Goal: Task Accomplishment & Management: Manage account settings

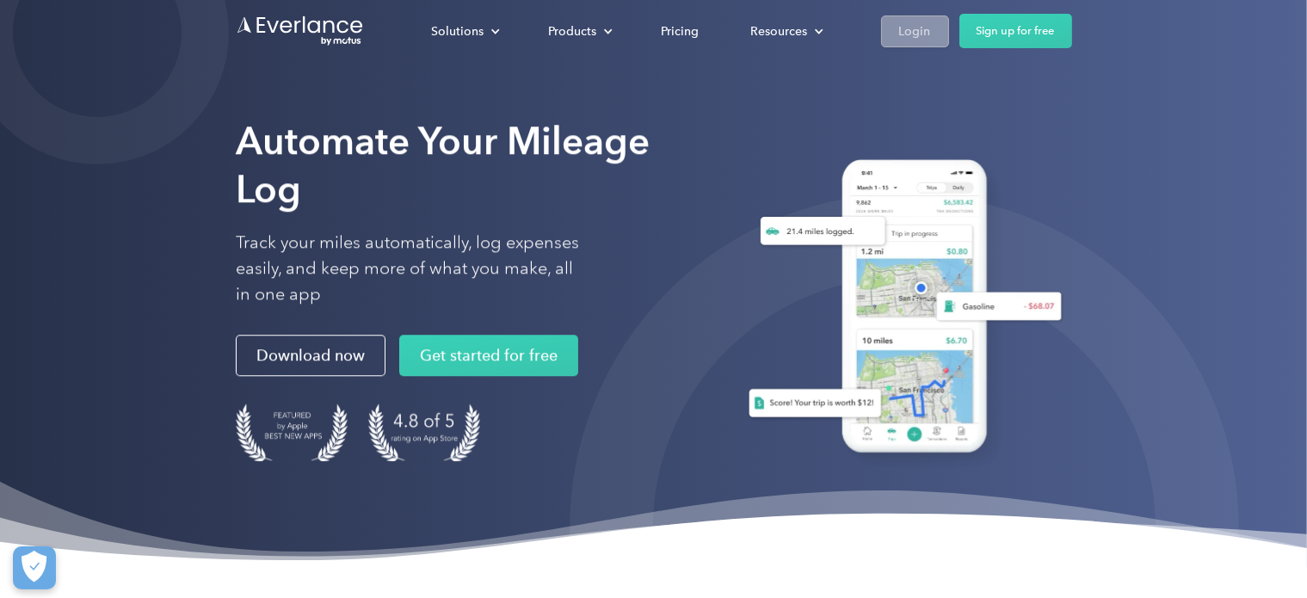
click at [913, 41] on link "Login" at bounding box center [915, 31] width 68 height 32
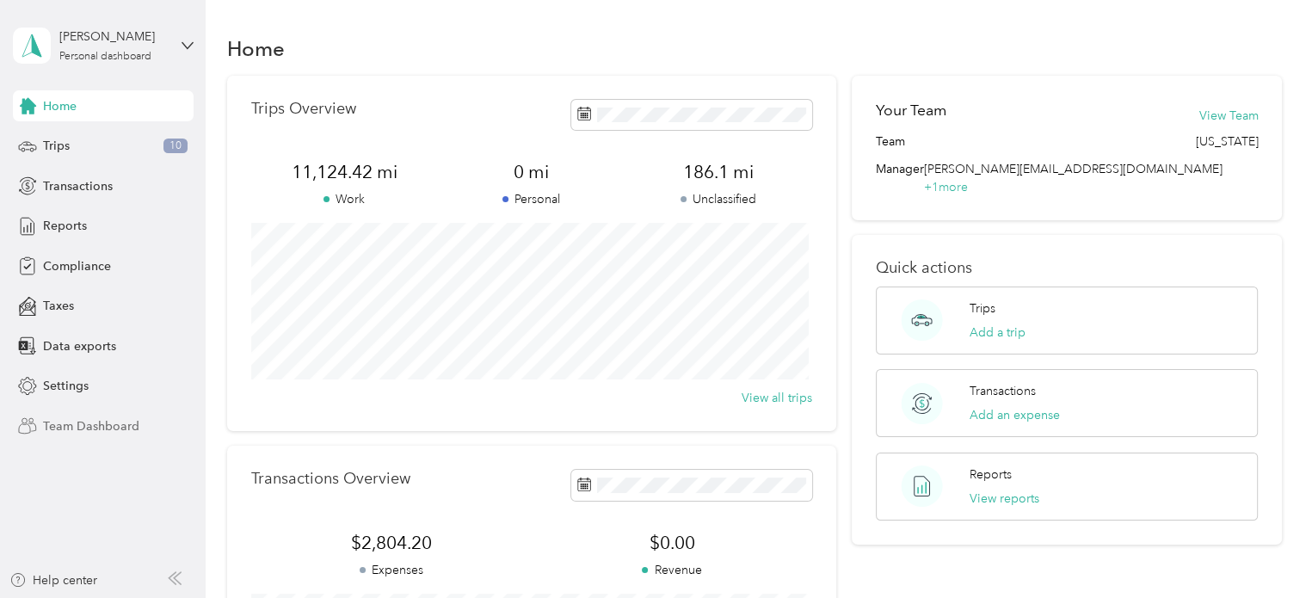
click at [100, 429] on span "Team Dashboard" at bounding box center [91, 426] width 96 height 18
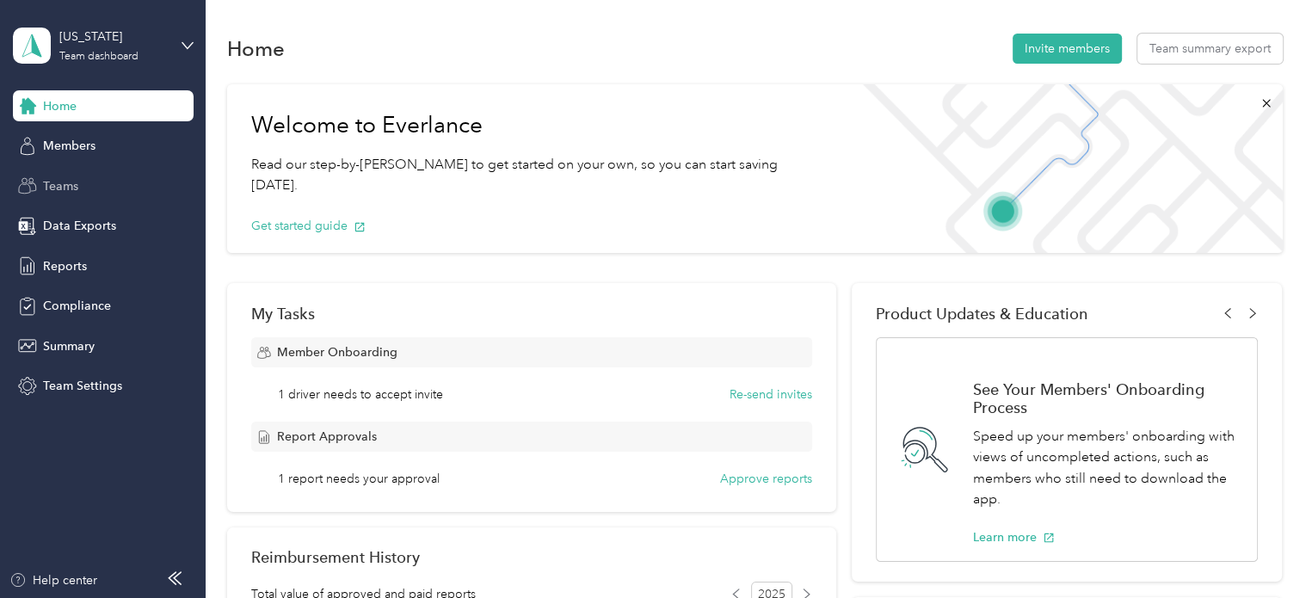
click at [69, 186] on span "Teams" at bounding box center [60, 186] width 35 height 18
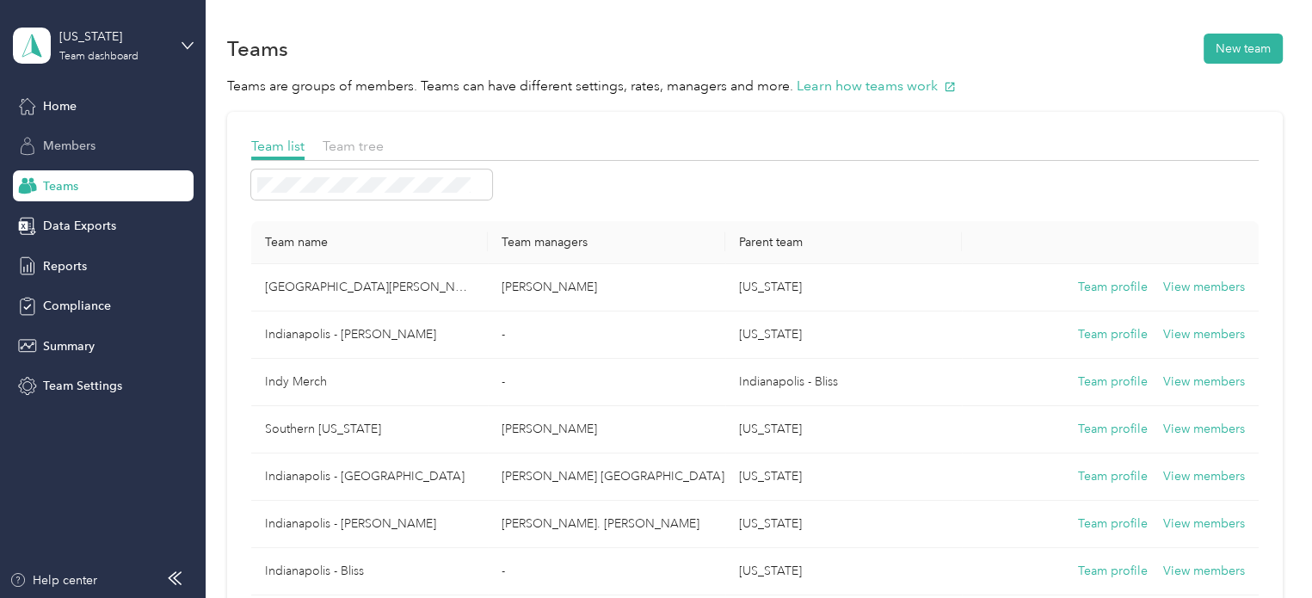
click at [80, 142] on span "Members" at bounding box center [69, 146] width 52 height 18
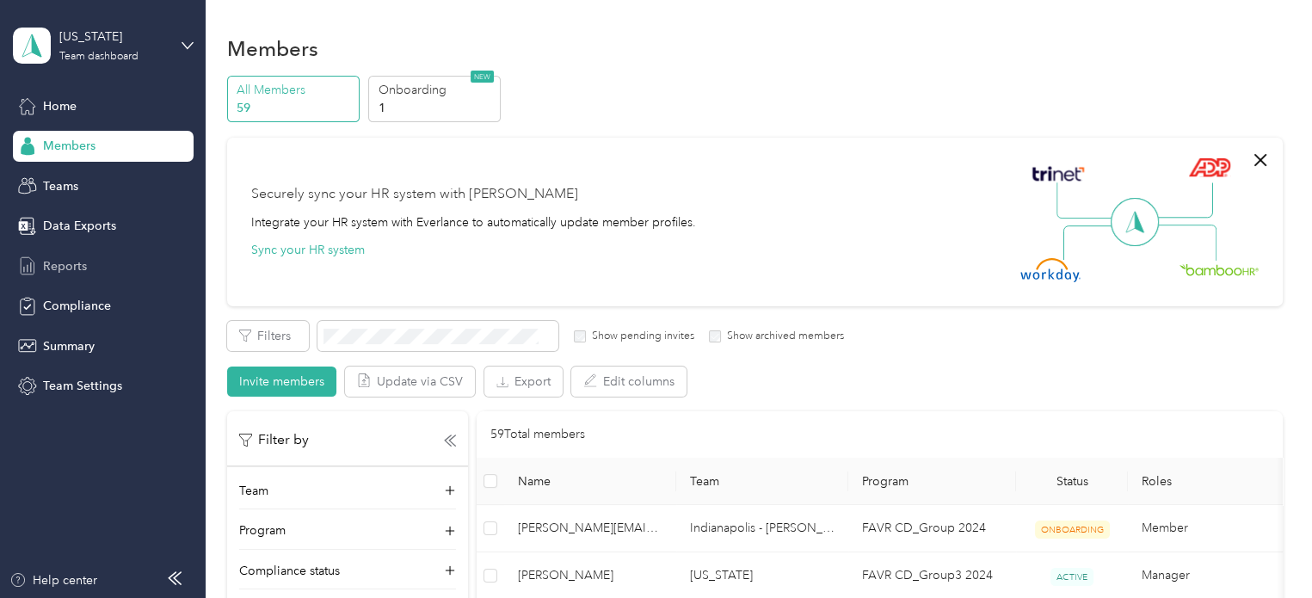
click at [48, 267] on span "Reports" at bounding box center [65, 266] width 44 height 18
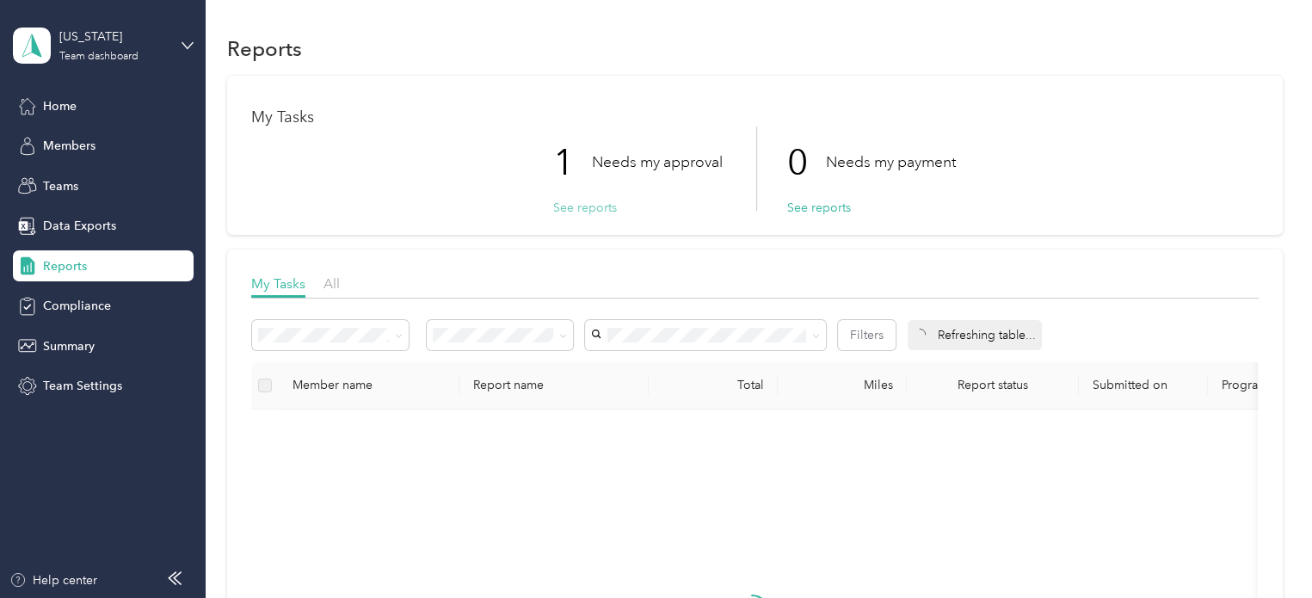
click at [579, 209] on button "See reports" at bounding box center [585, 208] width 64 height 18
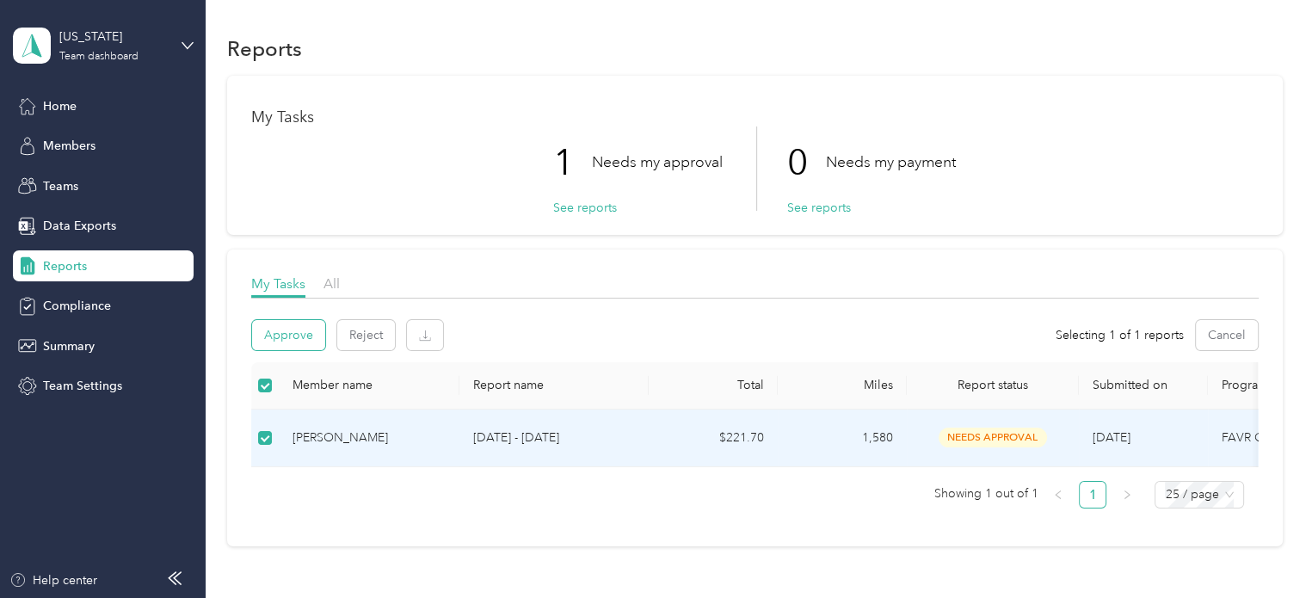
click at [304, 334] on button "Approve" at bounding box center [288, 335] width 73 height 30
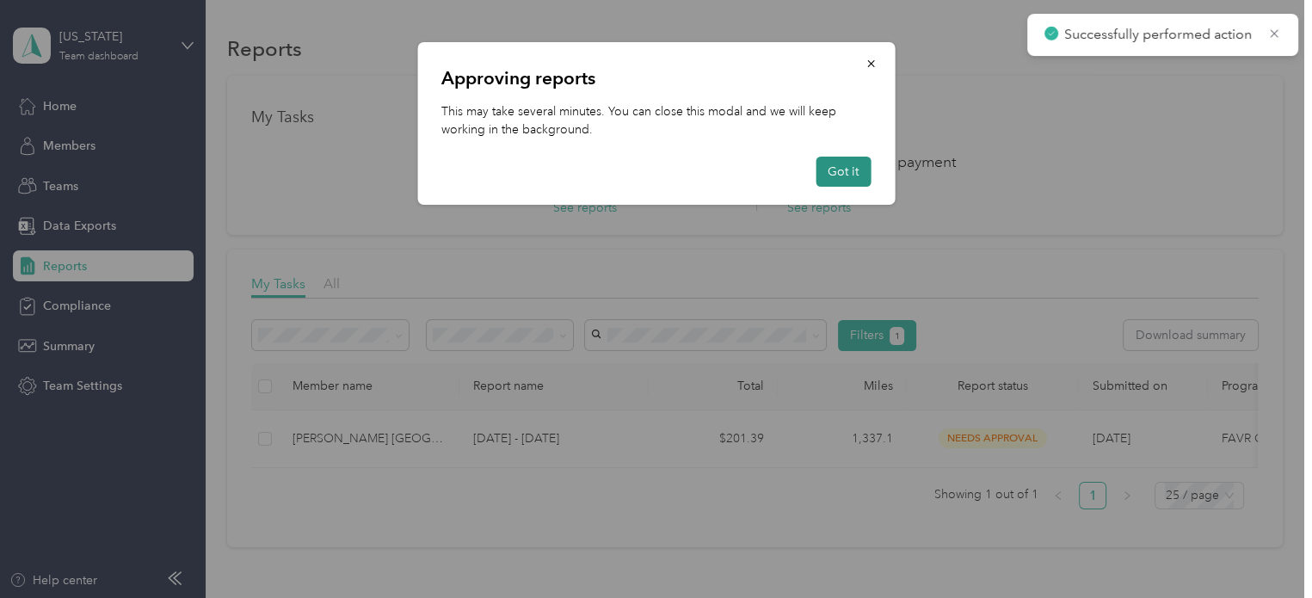
click at [836, 162] on button "Got it" at bounding box center [843, 172] width 55 height 30
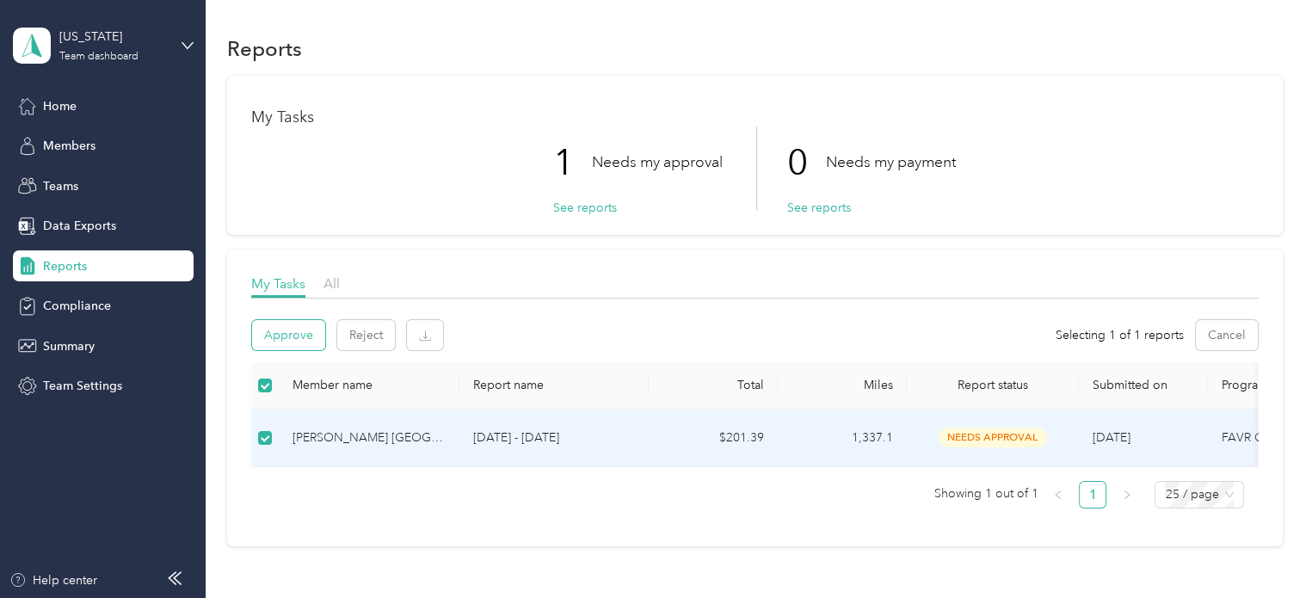
click at [311, 333] on button "Approve" at bounding box center [288, 335] width 73 height 30
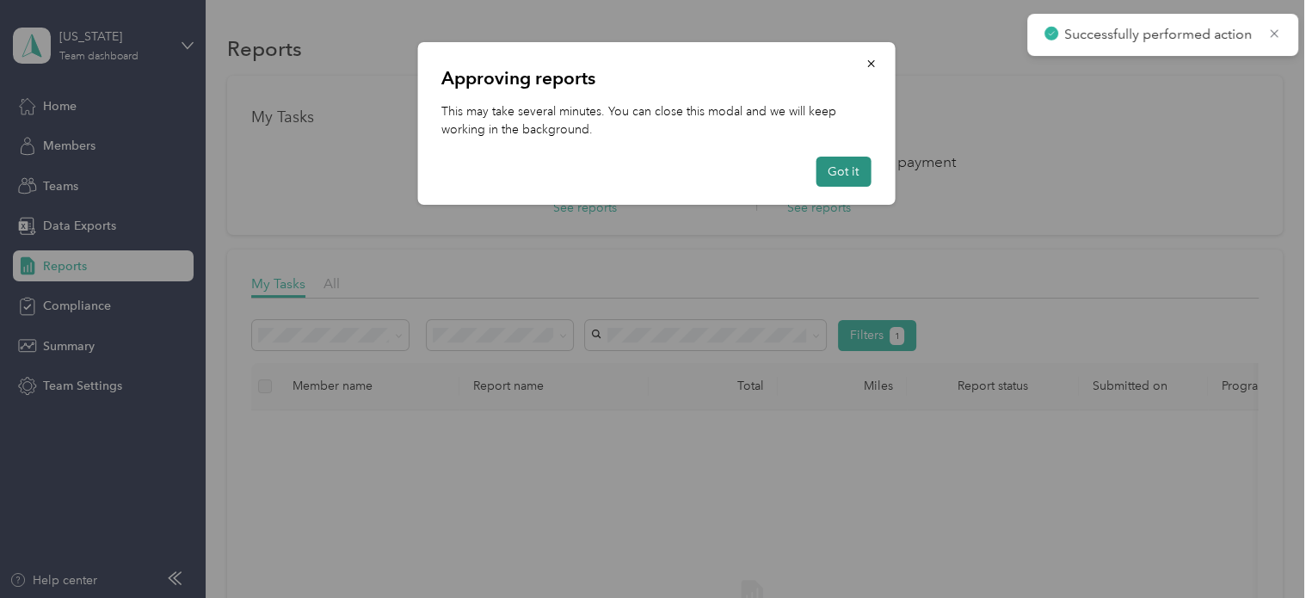
click at [848, 167] on button "Got it" at bounding box center [843, 172] width 55 height 30
